Goal: Task Accomplishment & Management: Complete application form

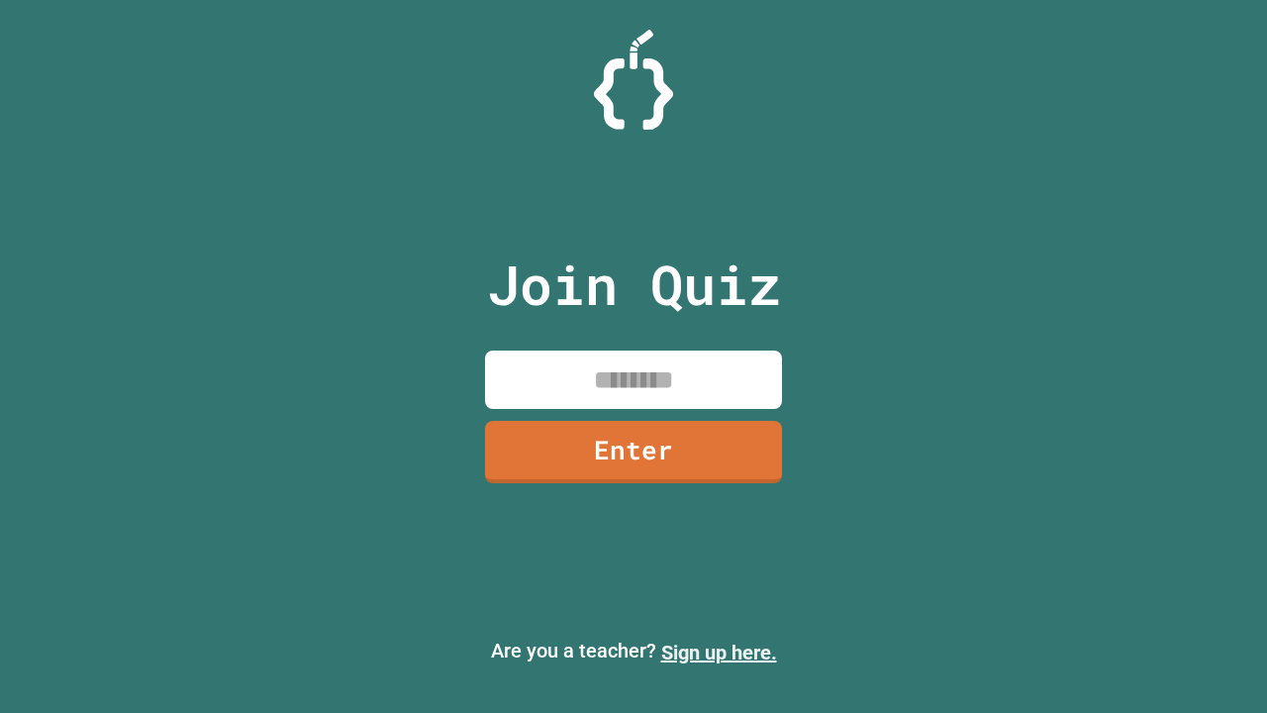
click at [719, 652] on link "Sign up here." at bounding box center [719, 653] width 116 height 24
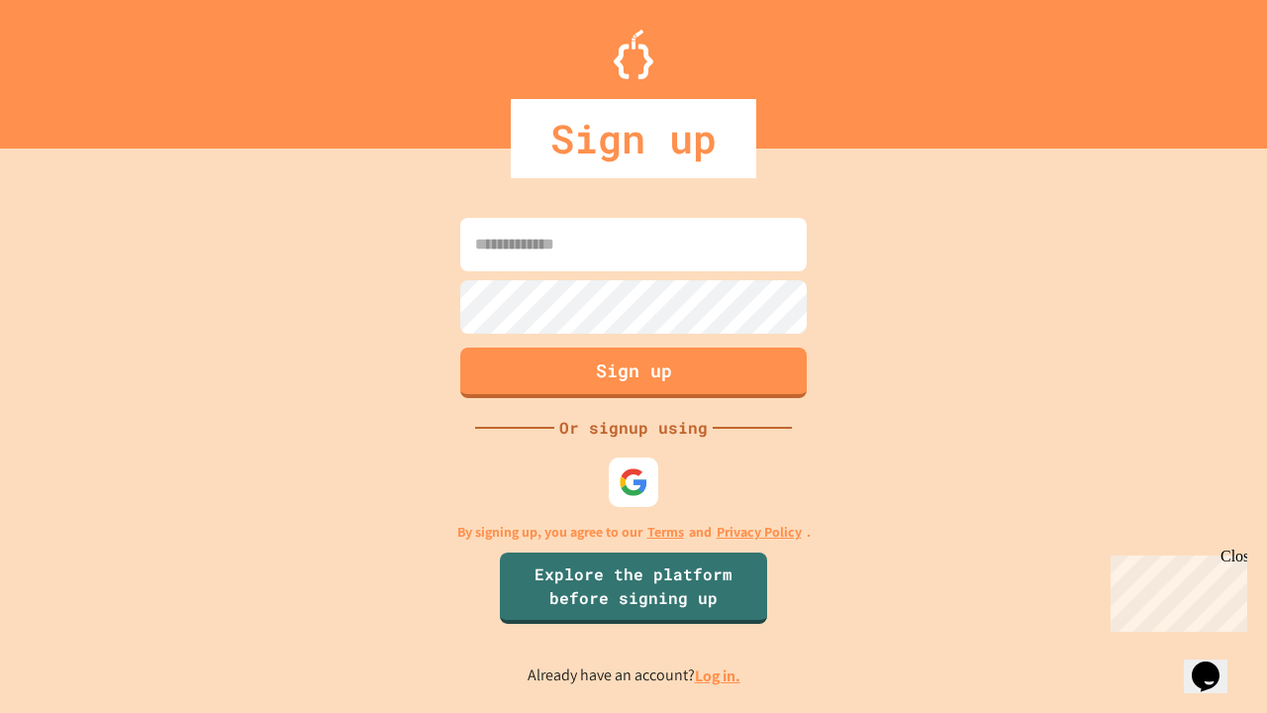
click at [719, 675] on link "Log in." at bounding box center [718, 675] width 46 height 21
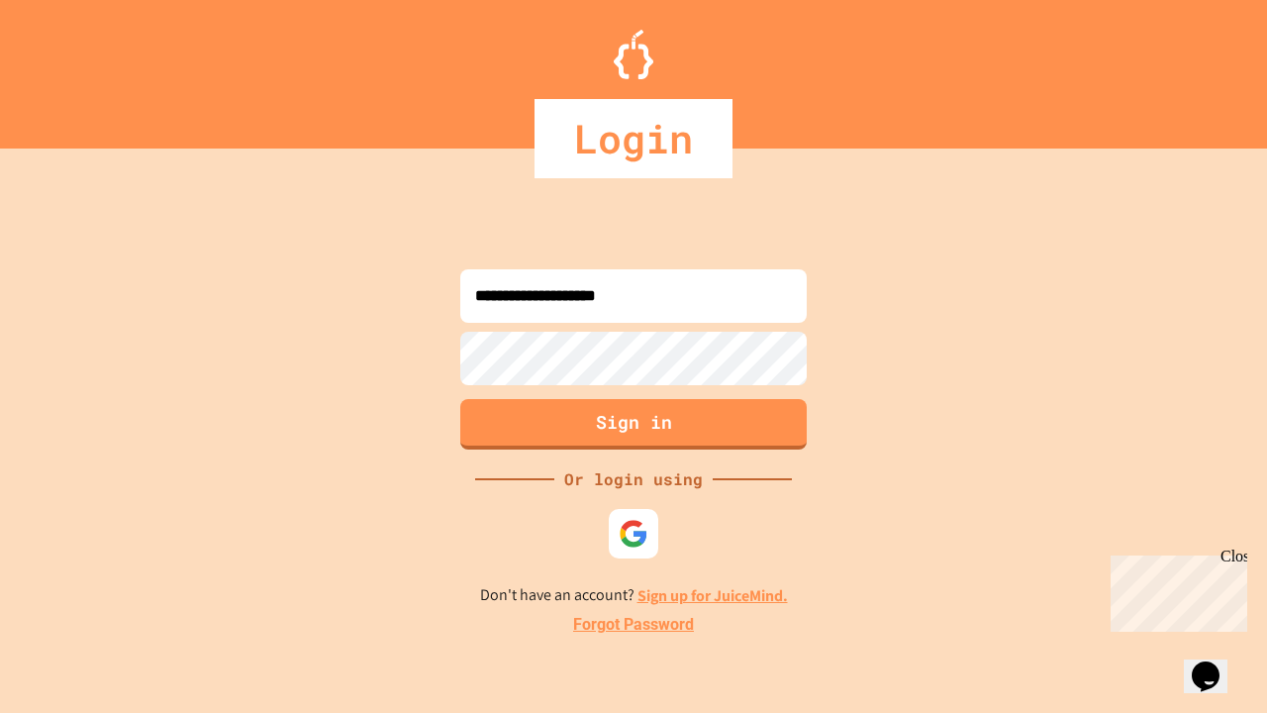
type input "**********"
